Goal: Information Seeking & Learning: Stay updated

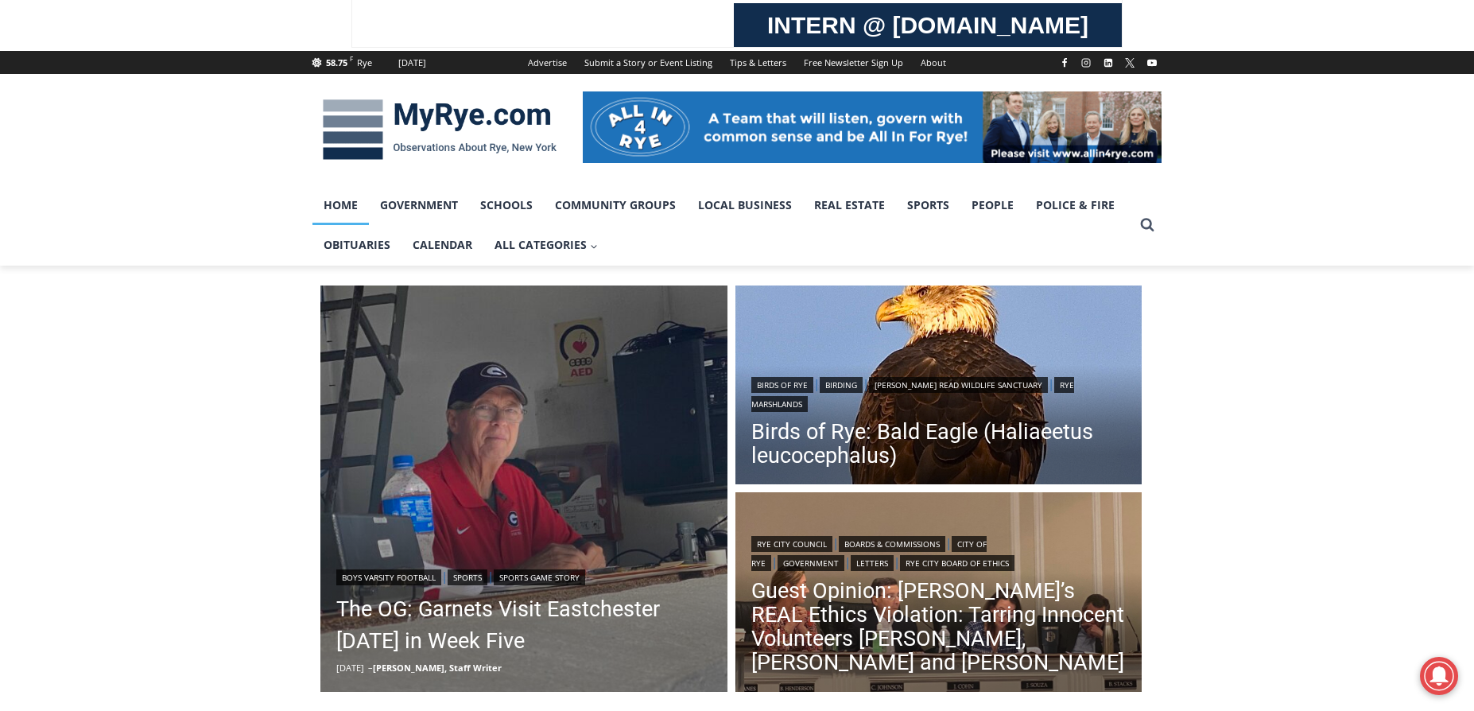
click at [354, 196] on link "Home" at bounding box center [340, 205] width 56 height 40
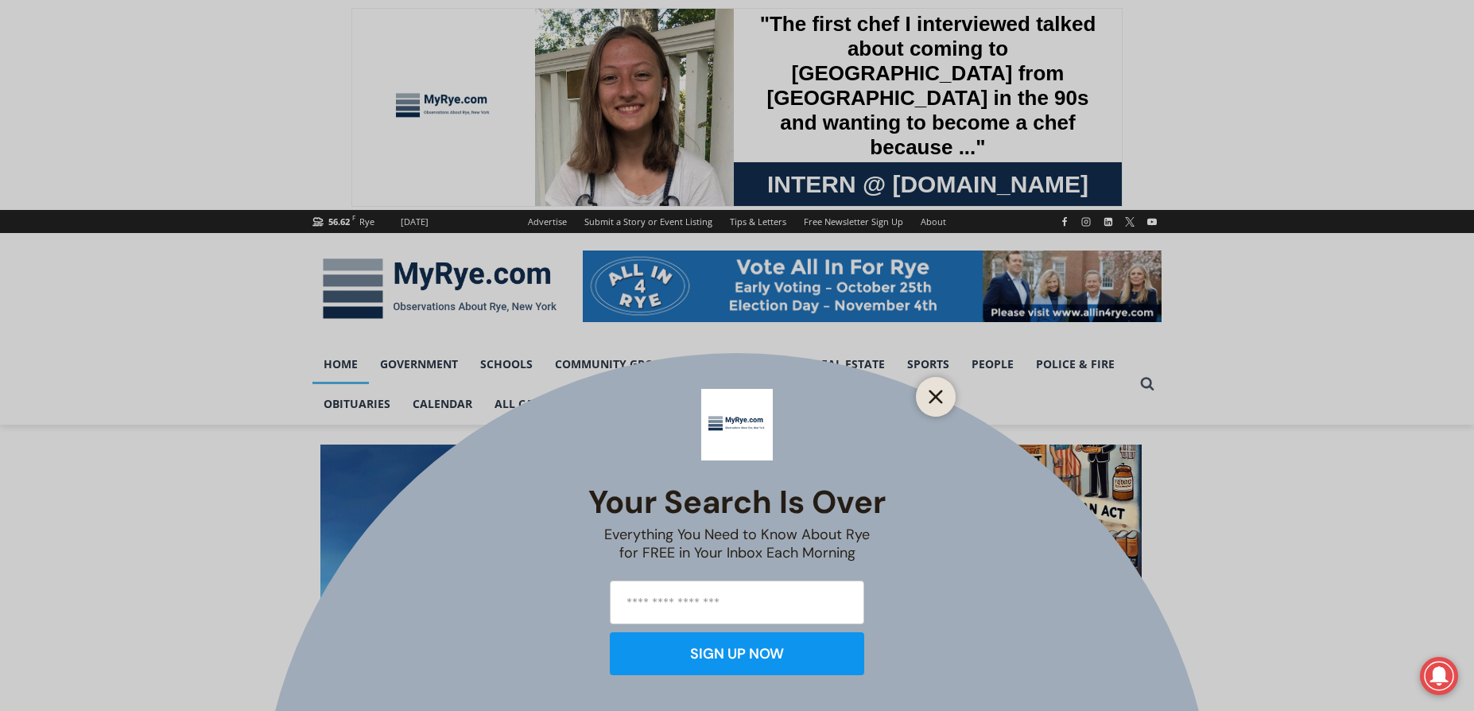
click at [930, 393] on icon "Close" at bounding box center [935, 396] width 14 height 14
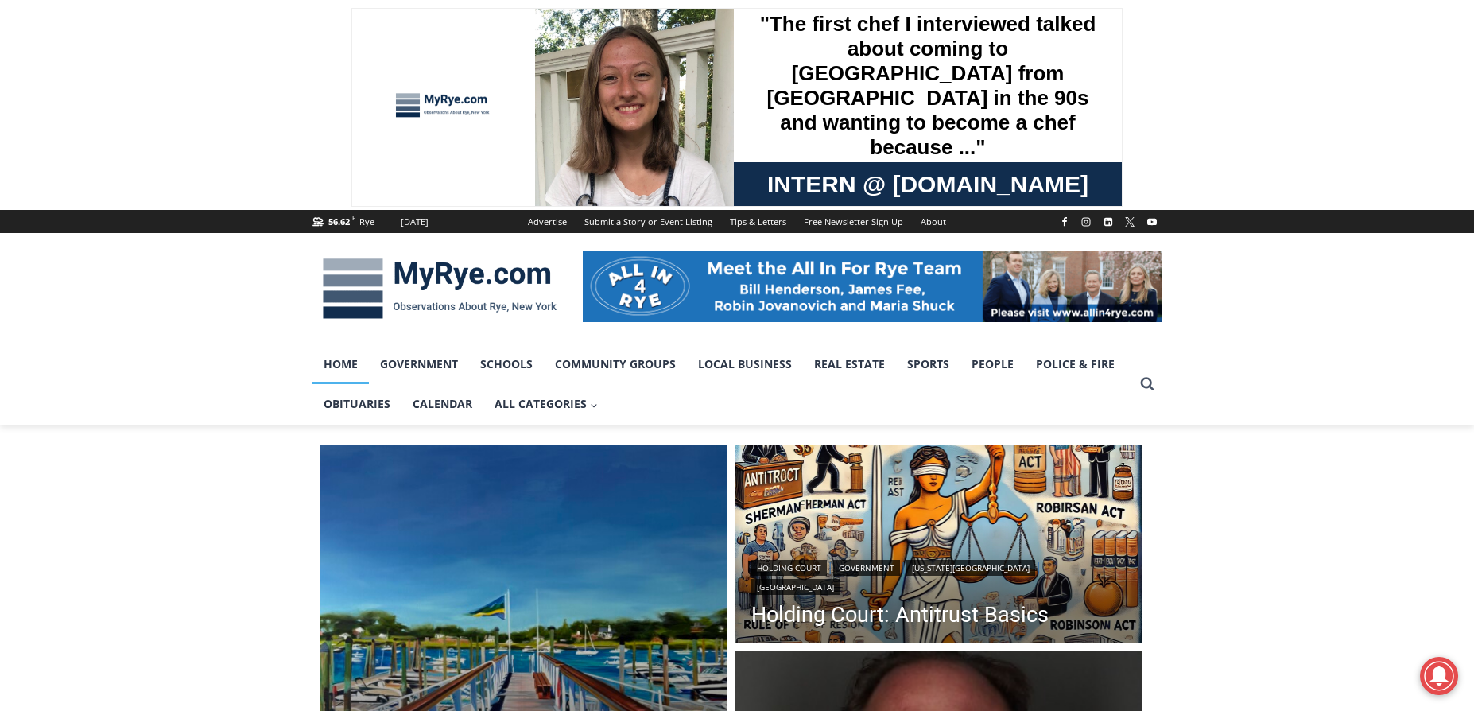
scroll to position [397, 0]
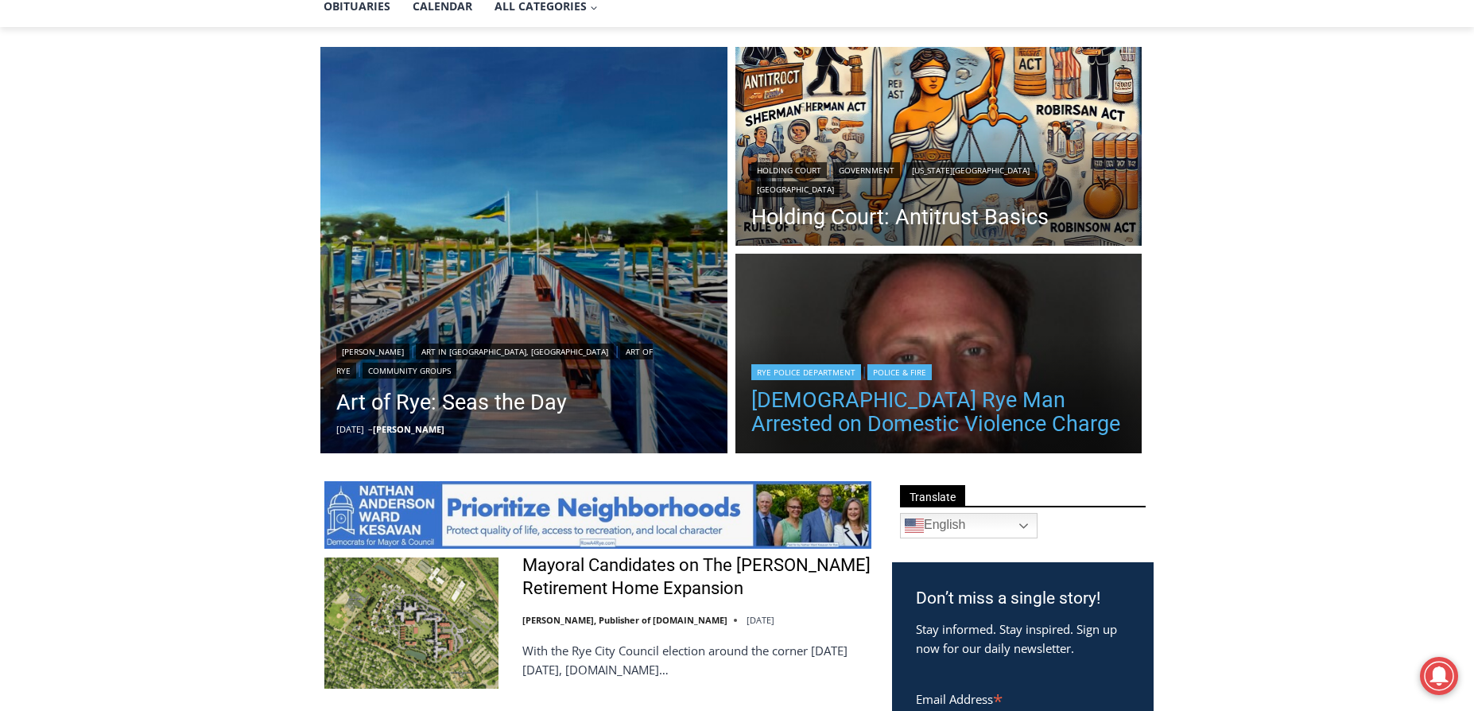
click at [934, 401] on link "[DEMOGRAPHIC_DATA] Rye Man Arrested on Domestic Violence Charge" at bounding box center [938, 412] width 375 height 48
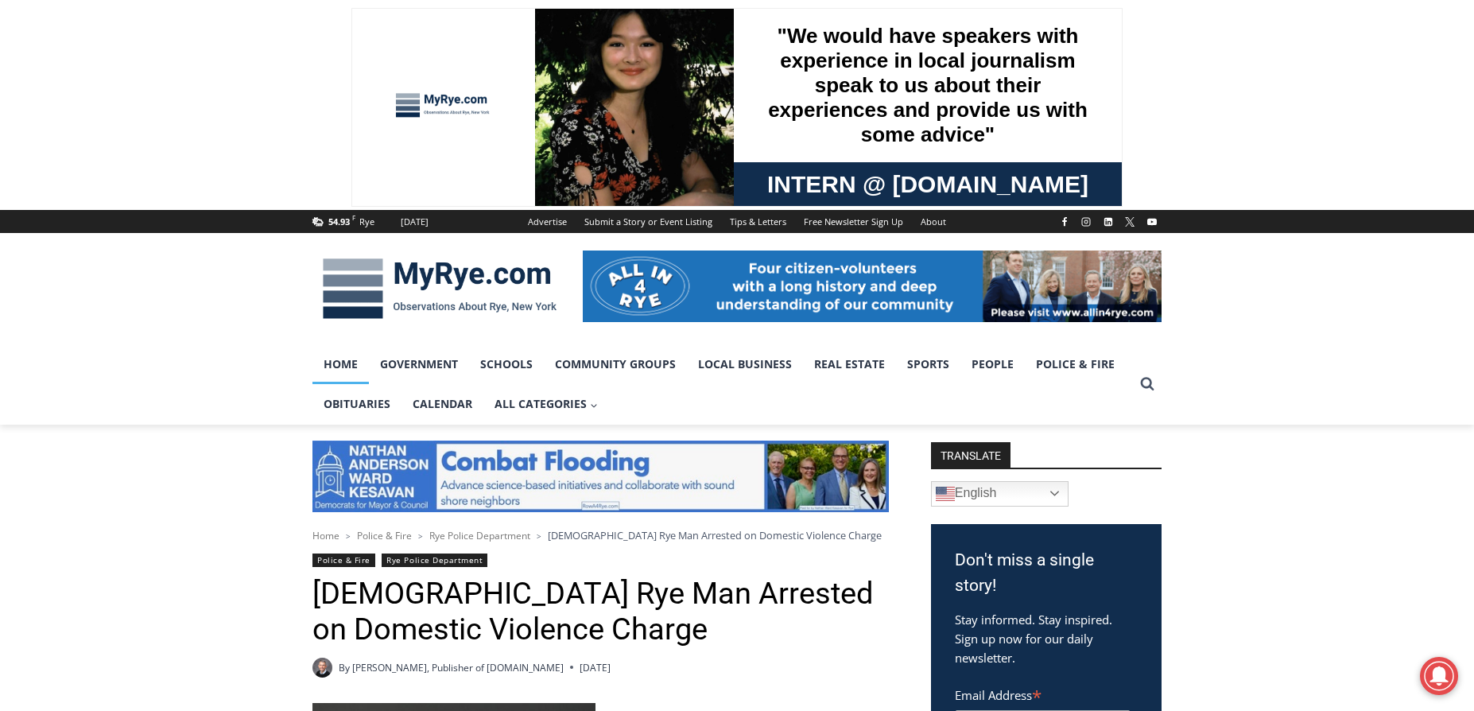
click at [346, 362] on link "Home" at bounding box center [340, 364] width 56 height 40
